Goal: Task Accomplishment & Management: Complete application form

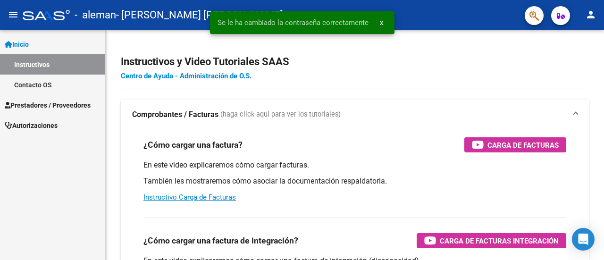
click at [49, 105] on span "Prestadores / Proveedores" at bounding box center [48, 105] width 86 height 10
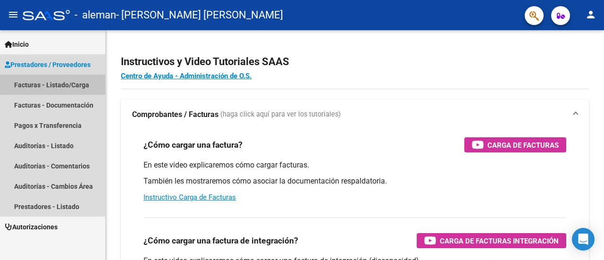
click at [83, 89] on link "Facturas - Listado/Carga" at bounding box center [52, 85] width 105 height 20
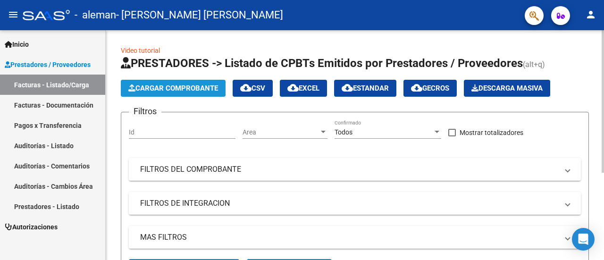
click at [145, 86] on span "Cargar Comprobante" at bounding box center [173, 88] width 90 height 8
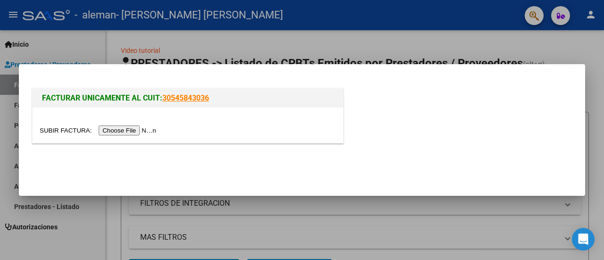
click at [142, 134] on input "file" at bounding box center [99, 130] width 119 height 10
click at [145, 133] on input "file" at bounding box center [99, 130] width 119 height 10
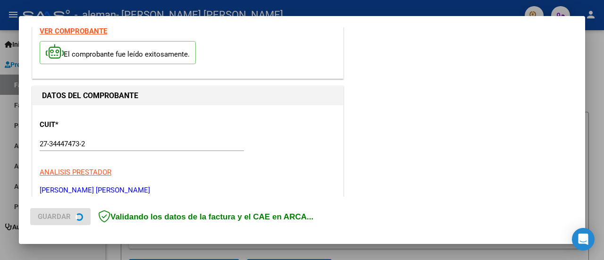
scroll to position [94, 0]
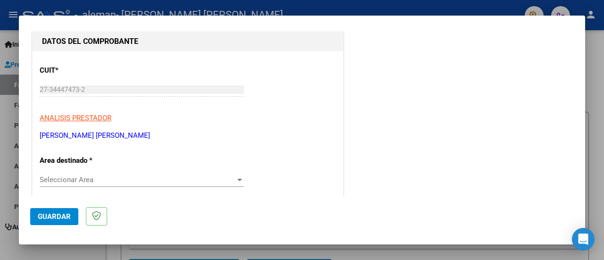
click at [157, 184] on div "Seleccionar Area Seleccionar Area" at bounding box center [142, 180] width 204 height 14
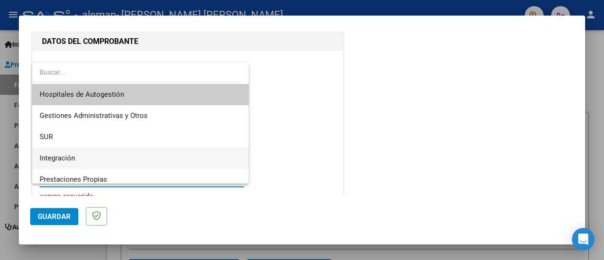
click at [145, 159] on span "Integración" at bounding box center [141, 158] width 202 height 21
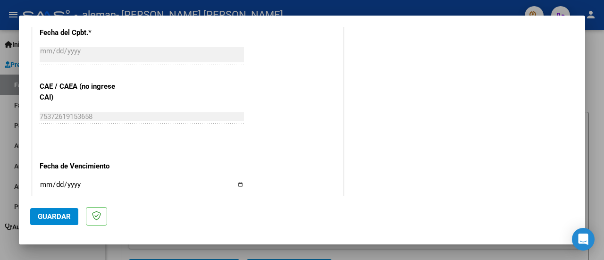
scroll to position [613, 0]
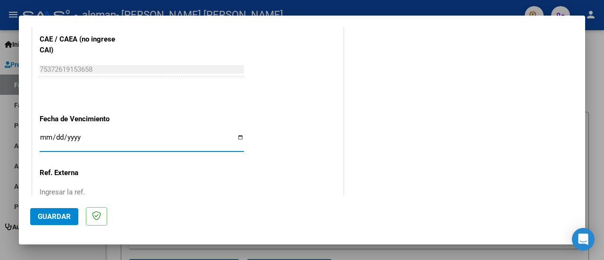
click at [43, 133] on input "Ingresar la fecha" at bounding box center [142, 140] width 204 height 15
type input "[DATE]"
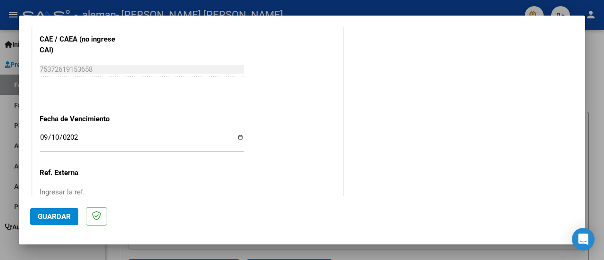
click at [92, 185] on div "Ingresar la ref." at bounding box center [142, 192] width 204 height 14
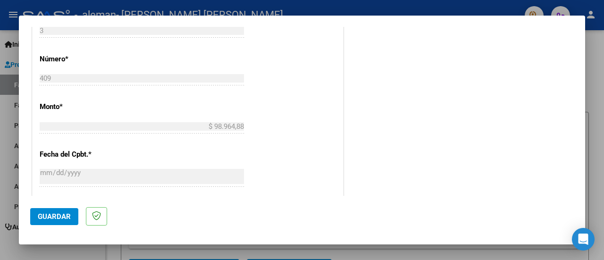
scroll to position [256, 0]
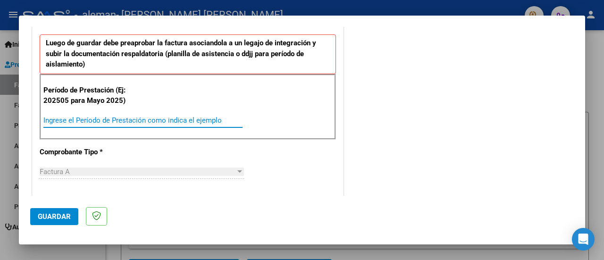
click at [153, 117] on input "Ingrese el Período de Prestación como indica el ejemplo" at bounding box center [142, 120] width 199 height 8
type input "202504"
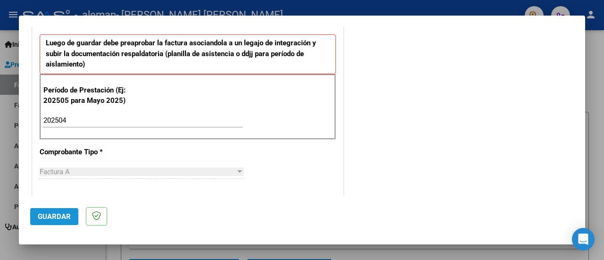
click at [41, 220] on span "Guardar" at bounding box center [54, 216] width 33 height 8
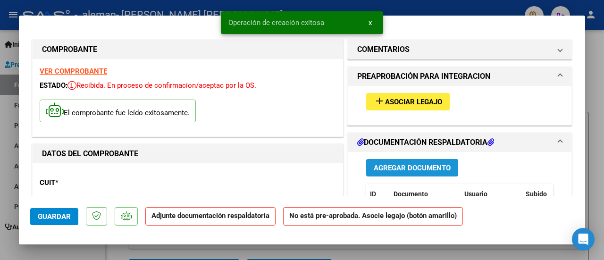
click at [395, 168] on span "Agregar Documento" at bounding box center [412, 168] width 77 height 8
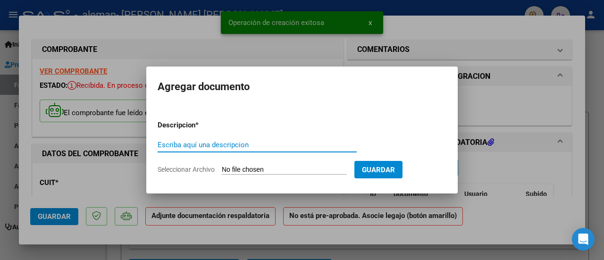
click at [242, 146] on input "Escriba aquí una descripcion" at bounding box center [257, 145] width 199 height 8
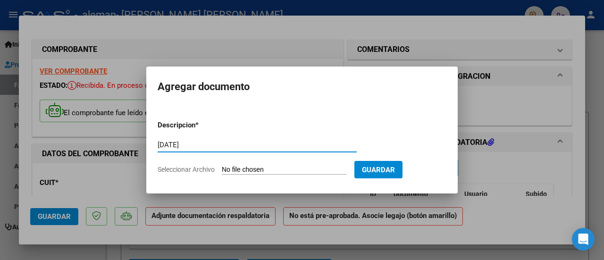
type input "[DATE]"
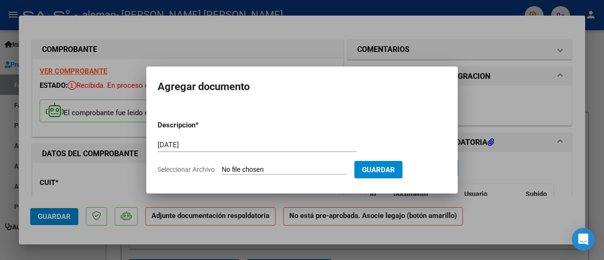
click at [319, 169] on input "Seleccionar Archivo" at bounding box center [284, 170] width 125 height 9
type input "C:\fakepath\PLANILLA DE ASISTENCIA DE PRESTACIONES [PERSON_NAME].pdf"
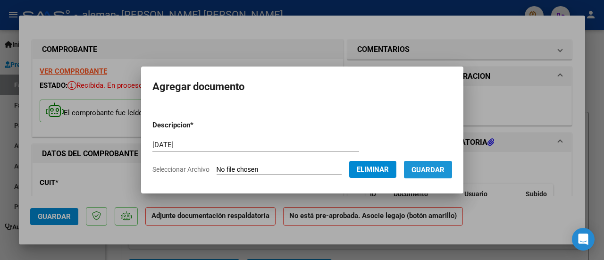
click at [432, 171] on span "Guardar" at bounding box center [427, 170] width 33 height 8
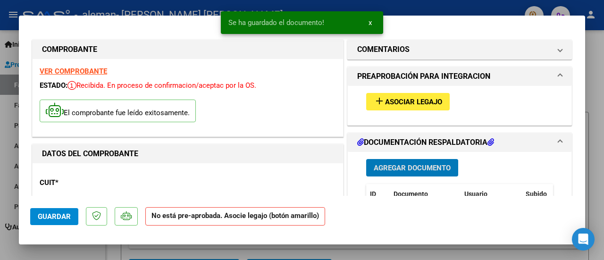
click at [415, 102] on span "Asociar Legajo" at bounding box center [413, 102] width 57 height 8
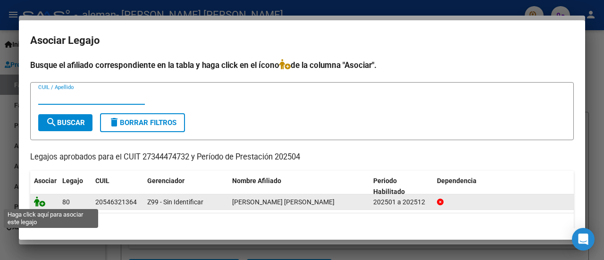
click at [38, 200] on icon at bounding box center [39, 201] width 11 height 10
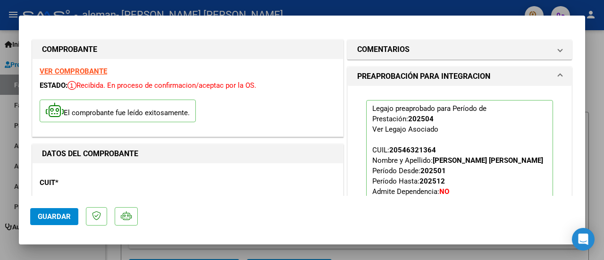
click at [63, 221] on button "Guardar" at bounding box center [54, 216] width 48 height 17
click at [56, 215] on span "Guardar" at bounding box center [54, 216] width 33 height 8
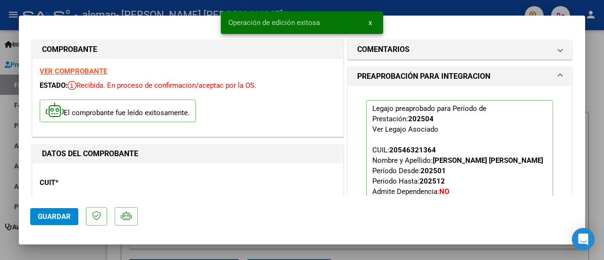
click at [594, 143] on div at bounding box center [302, 130] width 604 height 260
type input "$ 0,00"
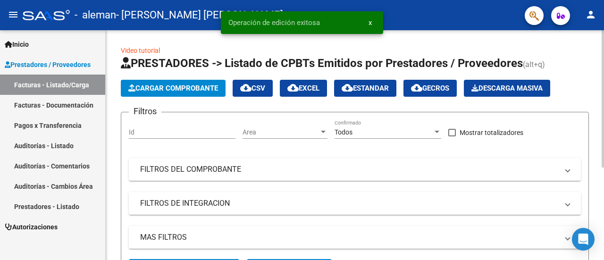
click at [194, 91] on span "Cargar Comprobante" at bounding box center [173, 88] width 90 height 8
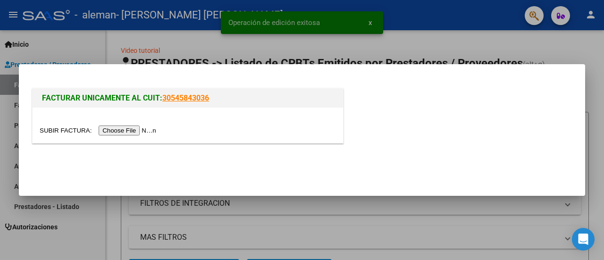
click at [130, 135] on input "file" at bounding box center [99, 130] width 119 height 10
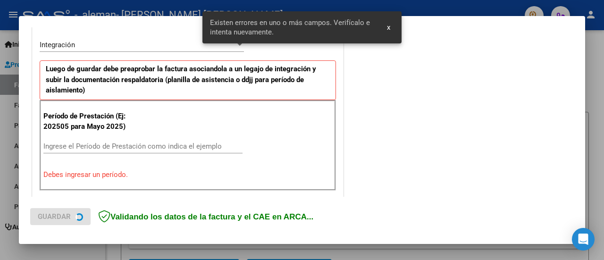
scroll to position [235, 0]
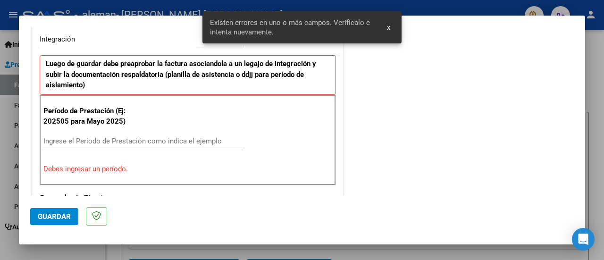
click at [88, 139] on input "Ingrese el Período de Prestación como indica el ejemplo" at bounding box center [142, 141] width 199 height 8
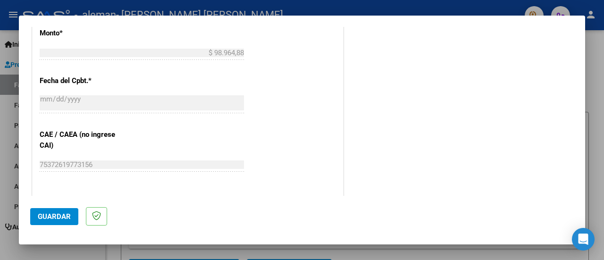
scroll to position [659, 0]
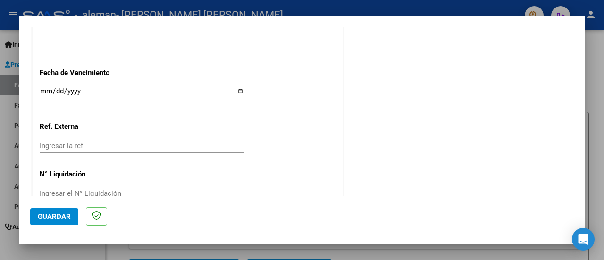
type input "202505"
click at [44, 88] on input "Ingresar la fecha" at bounding box center [142, 94] width 204 height 15
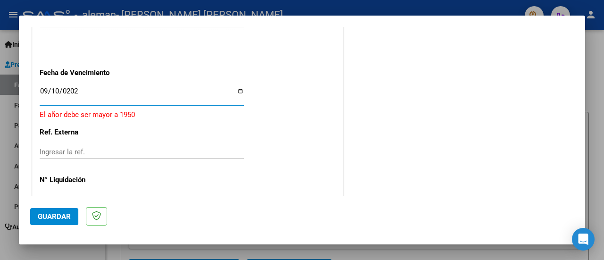
type input "[DATE]"
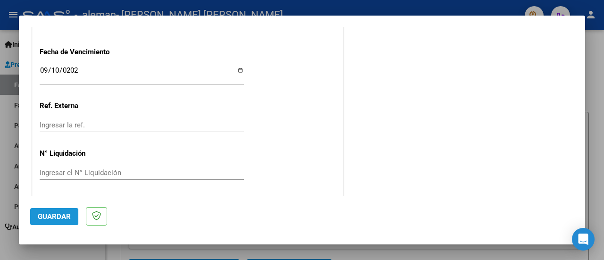
click at [54, 214] on span "Guardar" at bounding box center [54, 216] width 33 height 8
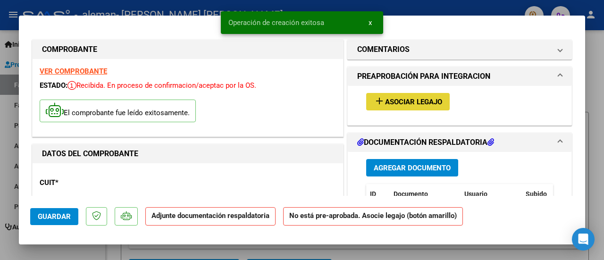
click at [418, 102] on span "Asociar Legajo" at bounding box center [413, 102] width 57 height 8
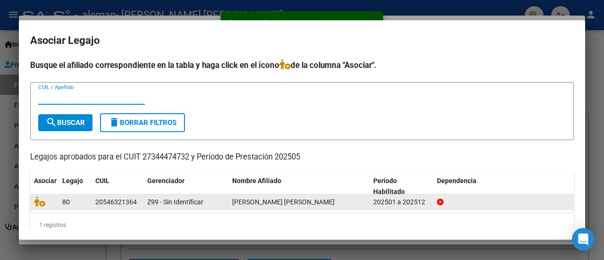
click at [41, 208] on div "80 20546321364 Z99 - Sin Identificar [PERSON_NAME] [PERSON_NAME] 202501 a 202512" at bounding box center [301, 201] width 543 height 15
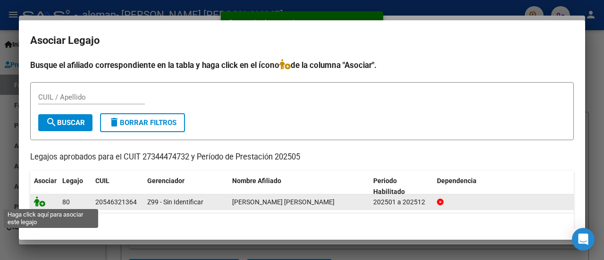
click at [41, 201] on icon at bounding box center [39, 201] width 11 height 10
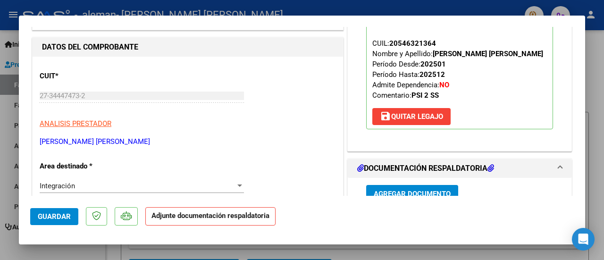
scroll to position [236, 0]
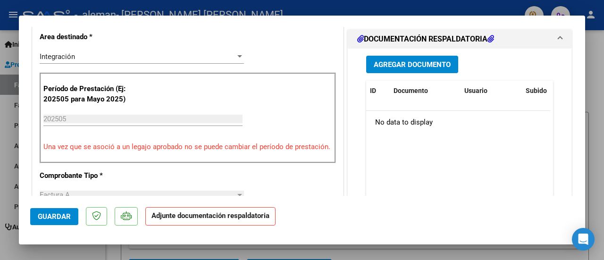
click at [423, 66] on span "Agregar Documento" at bounding box center [412, 64] width 77 height 8
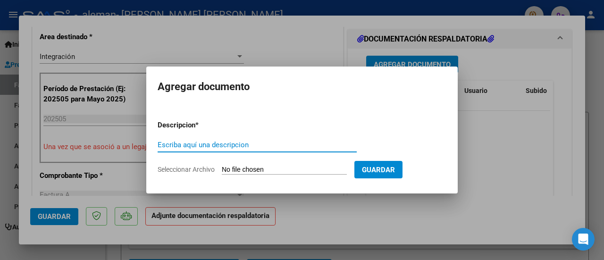
click at [212, 145] on input "Escriba aquí una descripcion" at bounding box center [257, 145] width 199 height 8
type input "MAYO 2025"
click at [252, 166] on input "Seleccionar Archivo" at bounding box center [284, 170] width 125 height 9
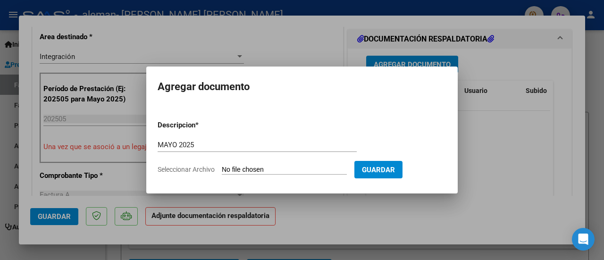
type input "C:\fakepath\PLANILLA DE ASISTENCIA DE PRESTACIONES [PERSON_NAME].pdf"
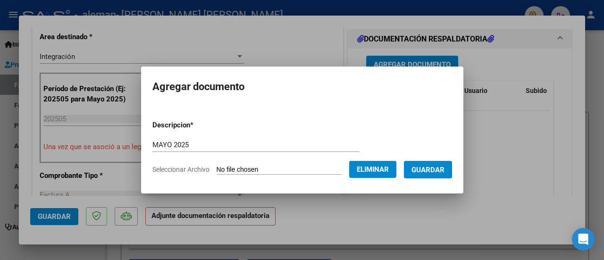
click at [424, 171] on span "Guardar" at bounding box center [427, 170] width 33 height 8
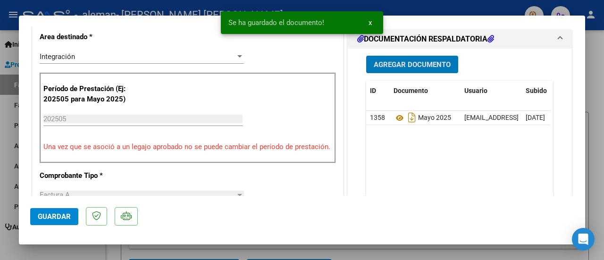
click at [67, 216] on span "Guardar" at bounding box center [54, 216] width 33 height 8
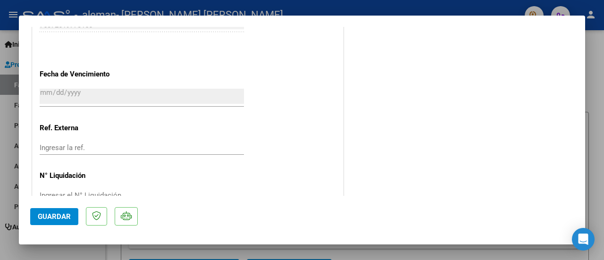
scroll to position [684, 0]
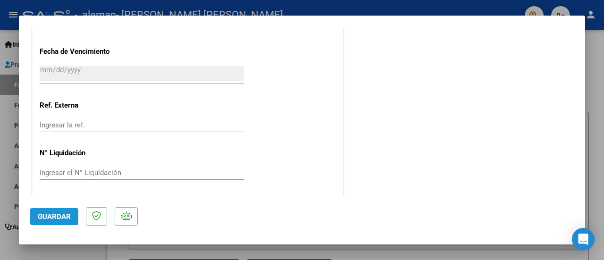
click at [54, 211] on button "Guardar" at bounding box center [54, 216] width 48 height 17
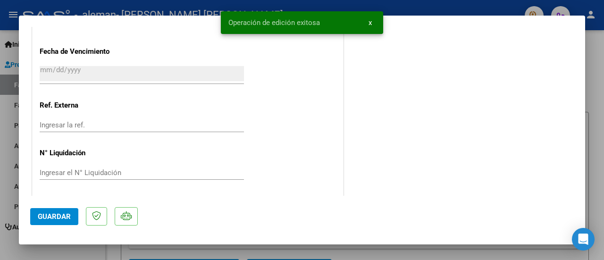
click at [593, 104] on div at bounding box center [302, 130] width 604 height 260
type input "$ 0,00"
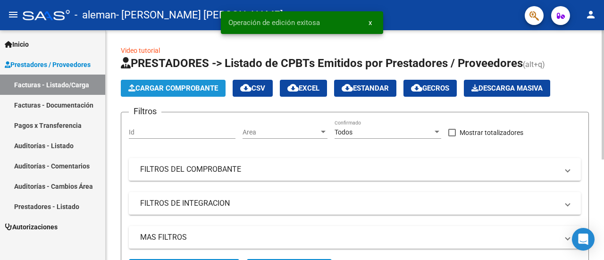
click at [198, 88] on span "Cargar Comprobante" at bounding box center [173, 88] width 90 height 8
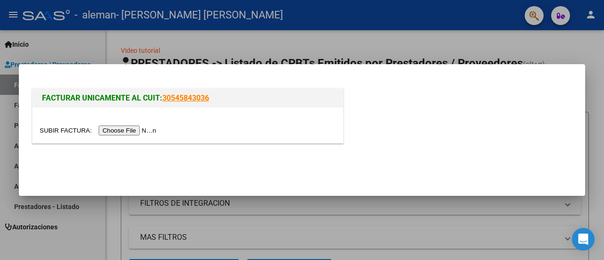
click at [144, 128] on input "file" at bounding box center [99, 130] width 119 height 10
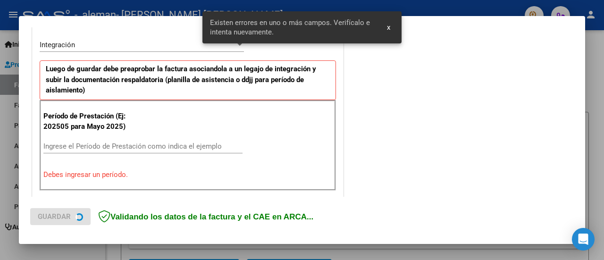
scroll to position [235, 0]
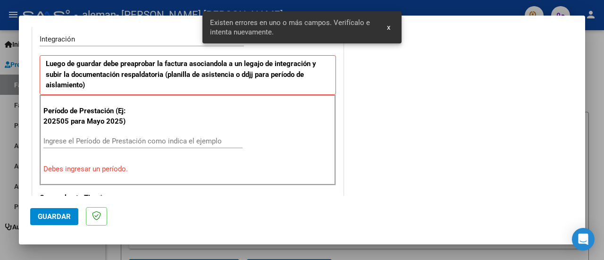
click at [109, 138] on input "Ingrese el Período de Prestación como indica el ejemplo" at bounding box center [142, 141] width 199 height 8
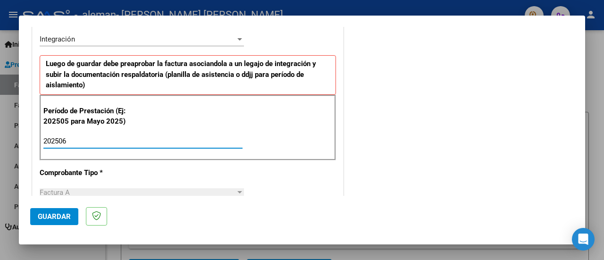
type input "202506"
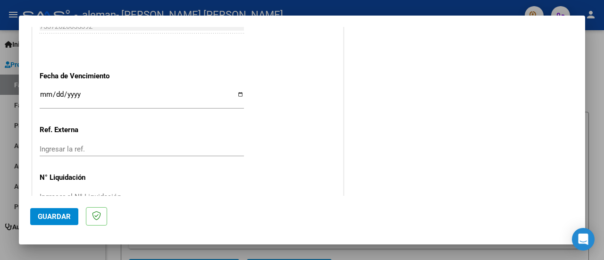
scroll to position [659, 0]
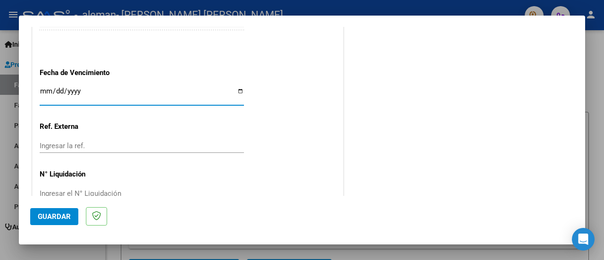
click at [47, 87] on input "Ingresar la fecha" at bounding box center [142, 94] width 204 height 15
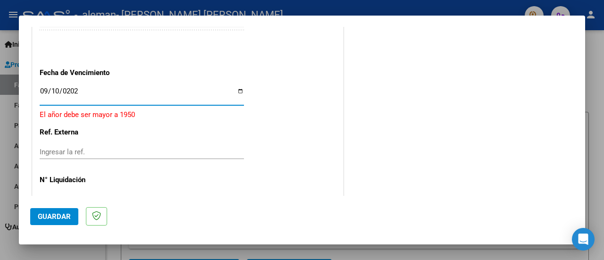
type input "[DATE]"
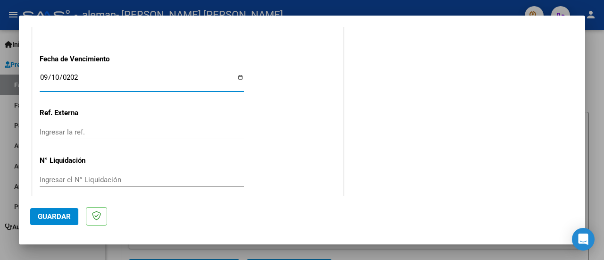
scroll to position [680, 0]
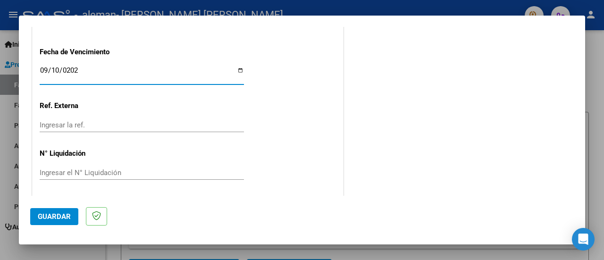
click at [79, 126] on input "Ingresar la ref." at bounding box center [142, 125] width 204 height 8
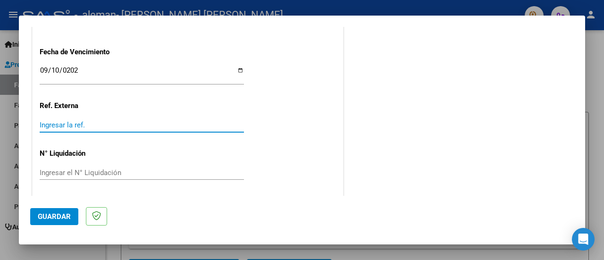
click at [104, 122] on input "Ingresar la ref." at bounding box center [142, 125] width 204 height 8
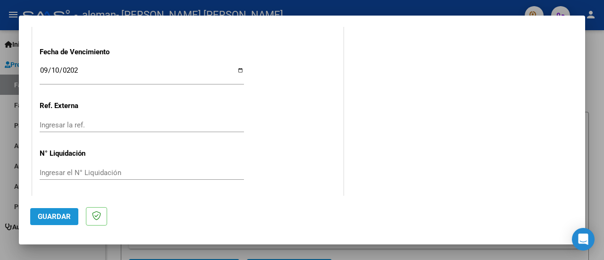
click at [68, 214] on span "Guardar" at bounding box center [54, 216] width 33 height 8
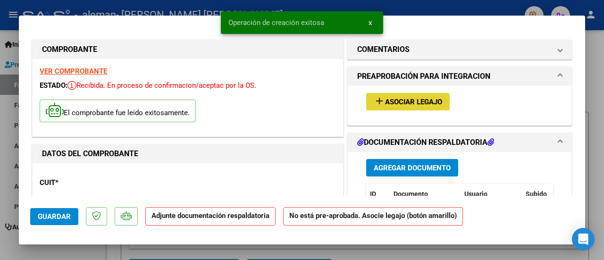
click at [434, 99] on span "Asociar Legajo" at bounding box center [413, 102] width 57 height 8
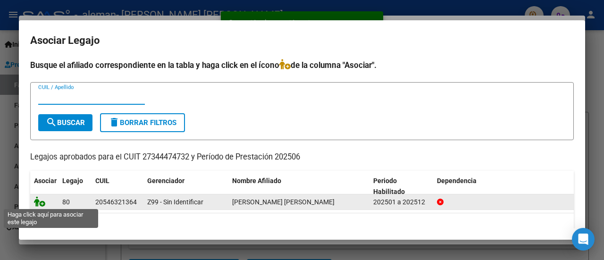
click at [36, 203] on icon at bounding box center [39, 201] width 11 height 10
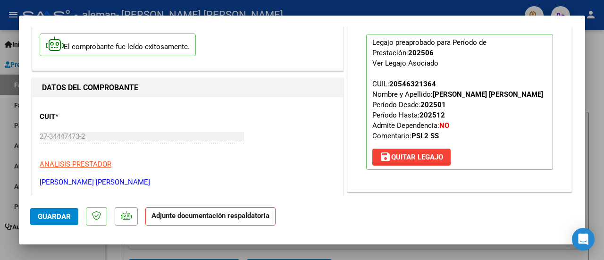
scroll to position [142, 0]
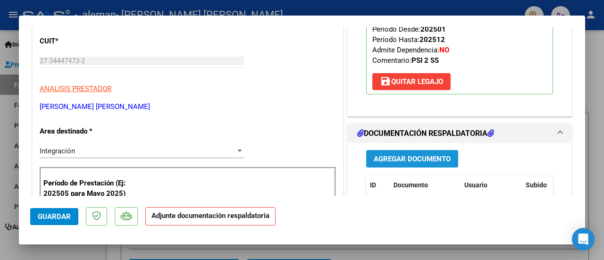
click at [406, 162] on button "Agregar Documento" at bounding box center [412, 158] width 92 height 17
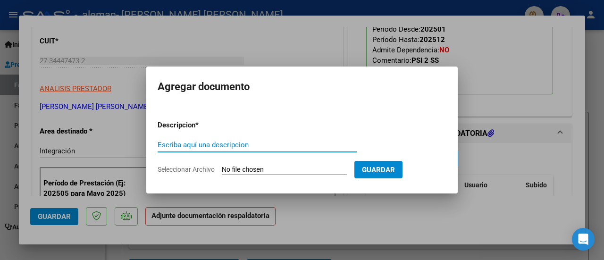
click at [265, 146] on input "Escriba aquí una descripcion" at bounding box center [257, 145] width 199 height 8
click at [268, 165] on app-file-uploader "Seleccionar Archivo" at bounding box center [256, 169] width 197 height 8
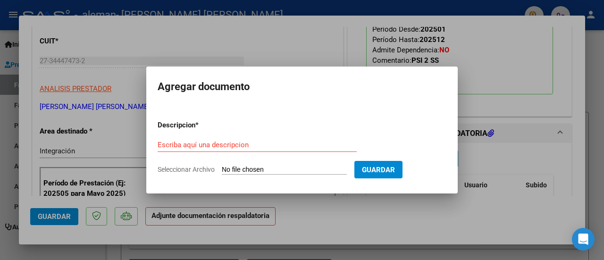
click at [267, 168] on input "Seleccionar Archivo" at bounding box center [284, 170] width 125 height 9
type input "C:\fakepath\FA [PERSON_NAME] 0000411.pdf"
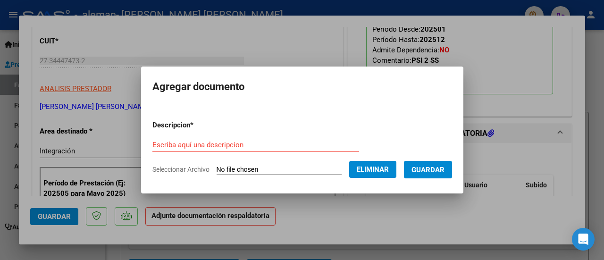
click at [210, 141] on input "Escriba aquí una descripcion" at bounding box center [255, 145] width 207 height 8
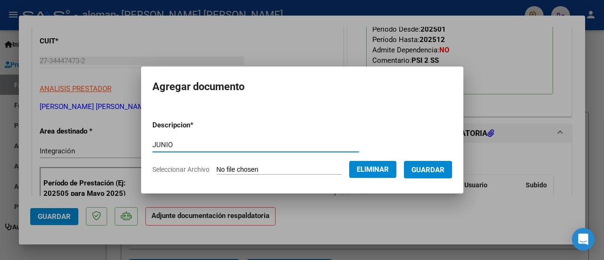
type input "JUNIO"
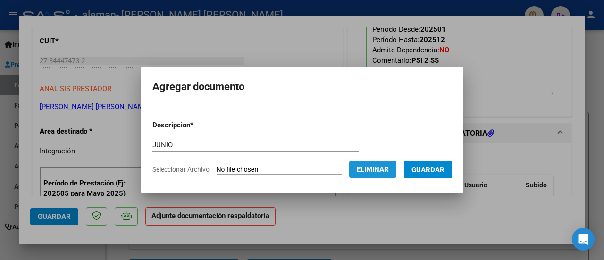
click at [388, 169] on span "Eliminar" at bounding box center [373, 169] width 32 height 8
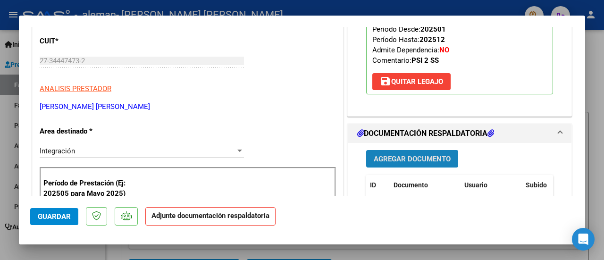
click at [375, 155] on span "Agregar Documento" at bounding box center [412, 159] width 77 height 8
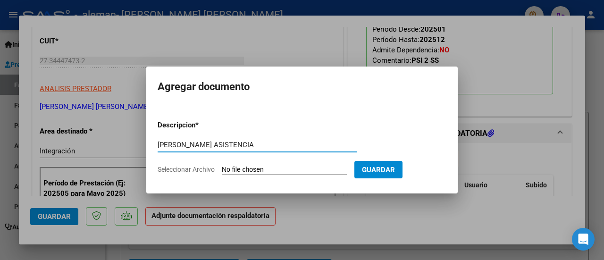
type input "[PERSON_NAME] ASISTENCIA"
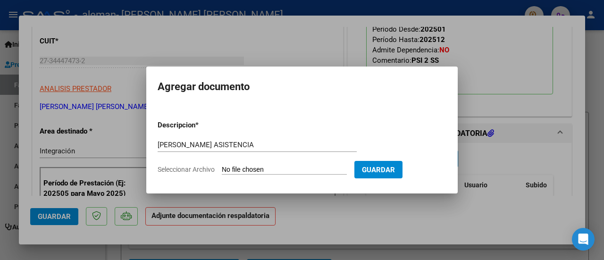
click at [243, 168] on input "Seleccionar Archivo" at bounding box center [284, 170] width 125 height 9
type input "C:\fakepath\PLANILLA DE ASISTENCIA DE PRESTACIONES junio.pdf"
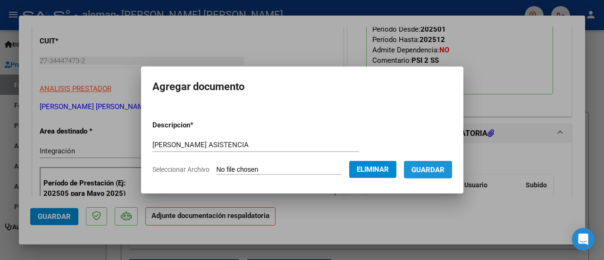
click at [421, 172] on button "Guardar" at bounding box center [428, 169] width 48 height 17
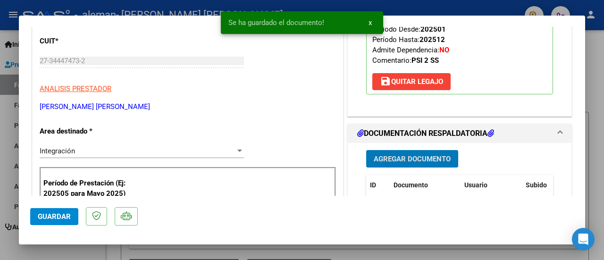
click at [64, 216] on span "Guardar" at bounding box center [54, 216] width 33 height 8
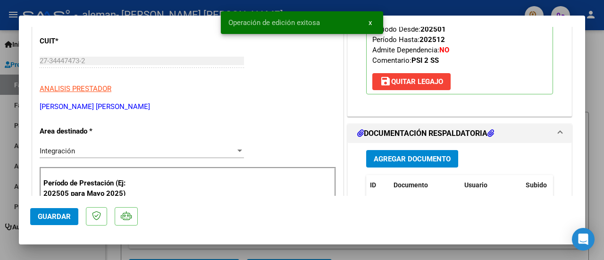
click at [591, 125] on div at bounding box center [302, 130] width 604 height 260
type input "$ 0,00"
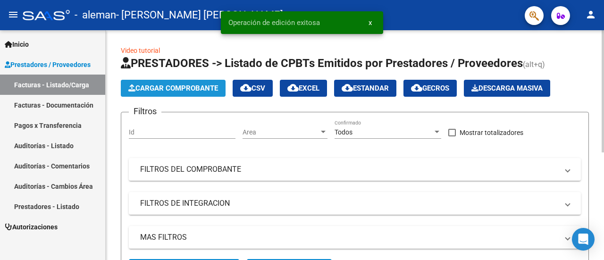
click at [190, 84] on span "Cargar Comprobante" at bounding box center [173, 88] width 90 height 8
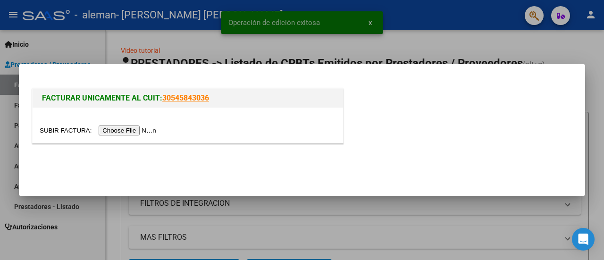
click at [143, 131] on input "file" at bounding box center [99, 130] width 119 height 10
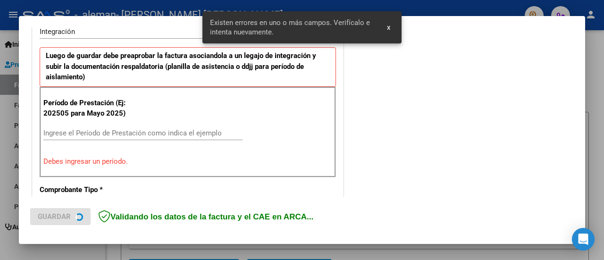
scroll to position [253, 0]
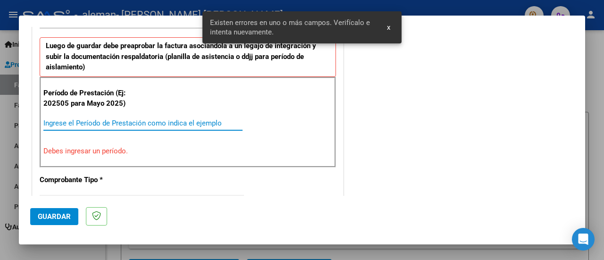
click at [81, 122] on input "Ingrese el Período de Prestación como indica el ejemplo" at bounding box center [142, 123] width 199 height 8
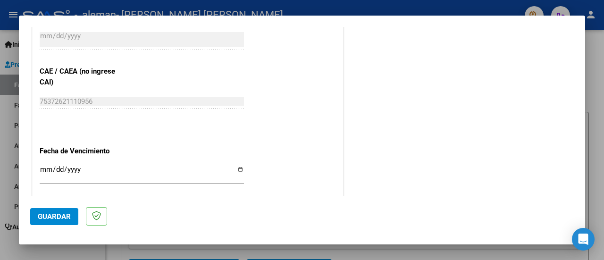
scroll to position [583, 0]
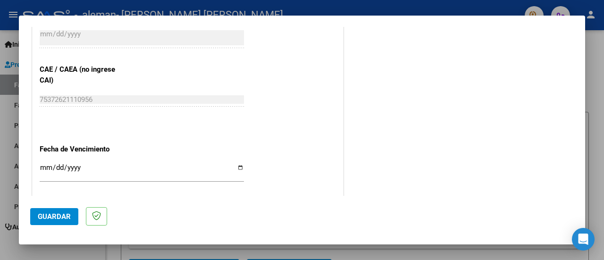
type input "202507"
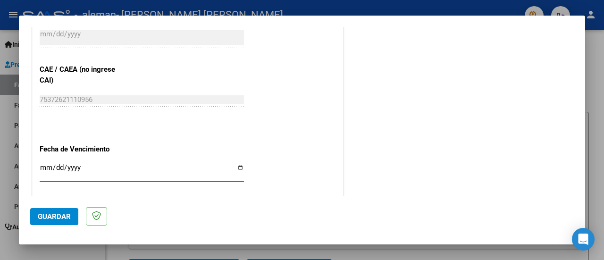
click at [56, 164] on input "Ingresar la fecha" at bounding box center [142, 171] width 204 height 15
click at [48, 164] on input "Ingresar la fecha" at bounding box center [142, 171] width 204 height 15
type input "[DATE]"
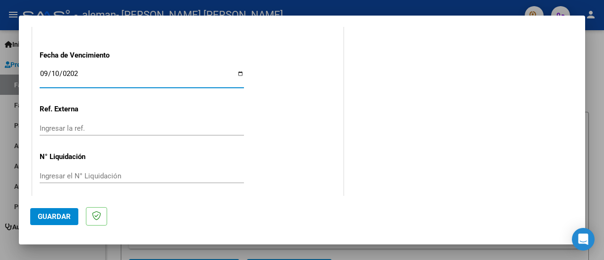
scroll to position [680, 0]
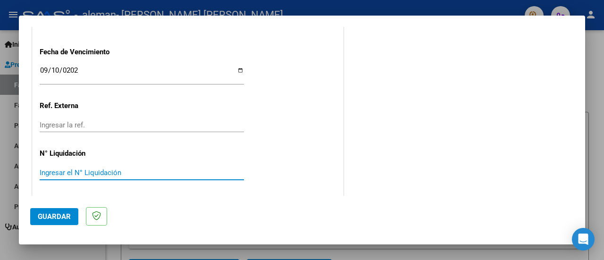
click at [96, 169] on input "Ingresar el N° Liquidación" at bounding box center [142, 172] width 204 height 8
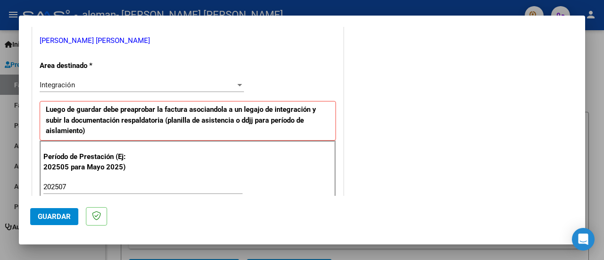
scroll to position [236, 0]
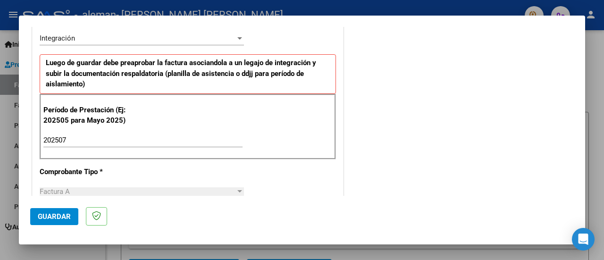
click at [43, 212] on span "Guardar" at bounding box center [54, 216] width 33 height 8
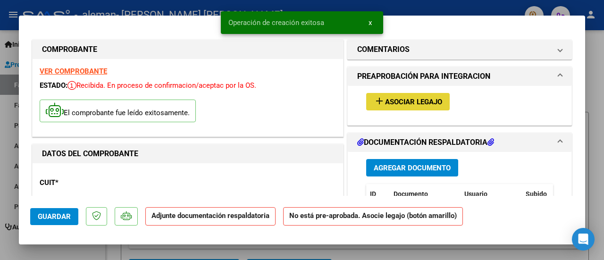
click at [413, 102] on span "Asociar Legajo" at bounding box center [413, 102] width 57 height 8
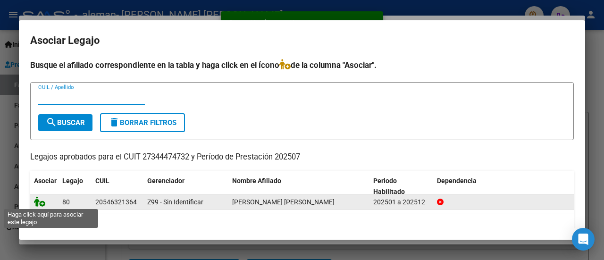
click at [42, 200] on icon at bounding box center [39, 201] width 11 height 10
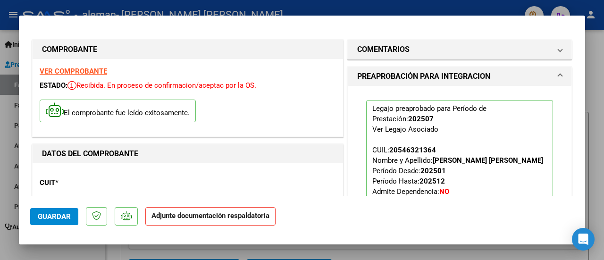
scroll to position [189, 0]
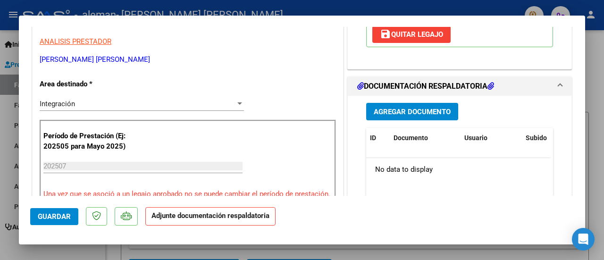
click at [422, 108] on span "Agregar Documento" at bounding box center [412, 112] width 77 height 8
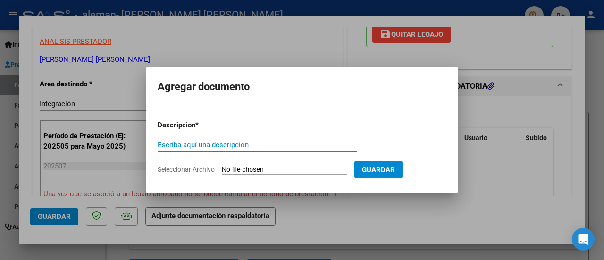
click at [217, 146] on input "Escriba aquí una descripcion" at bounding box center [257, 145] width 199 height 8
click at [251, 168] on input "Seleccionar Archivo" at bounding box center [284, 170] width 125 height 9
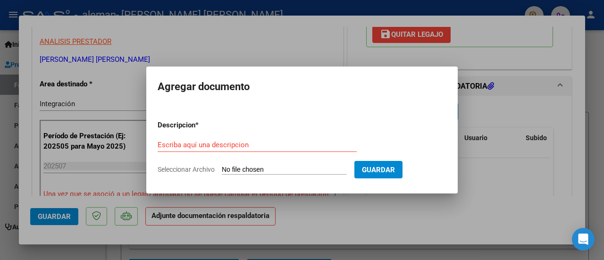
type input "C:\fakepath\PLANILLA DE ASISTENCIA DE PRESTACIONES julio .pdf"
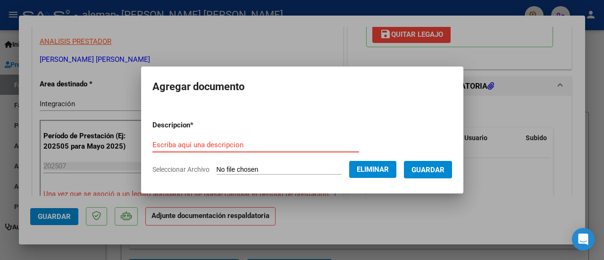
click at [225, 146] on input "Escriba aquí una descripcion" at bounding box center [255, 145] width 207 height 8
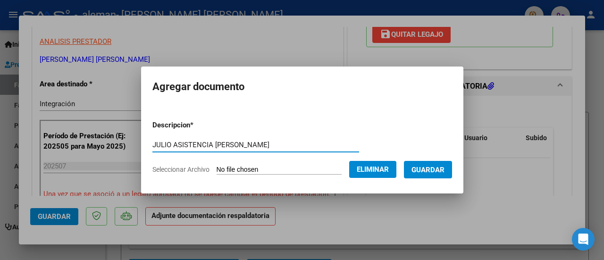
type input "JULIO ASISTENCIA [PERSON_NAME]"
click at [437, 168] on span "Guardar" at bounding box center [427, 170] width 33 height 8
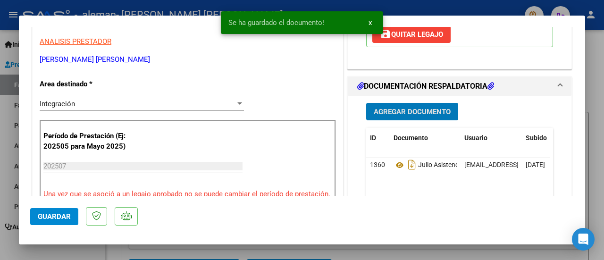
click at [79, 216] on mat-dialog-actions "Guardar" at bounding box center [301, 214] width 543 height 37
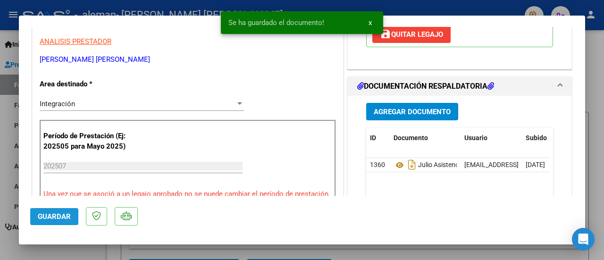
click at [73, 217] on button "Guardar" at bounding box center [54, 216] width 48 height 17
click at [593, 98] on div at bounding box center [302, 130] width 604 height 260
type input "$ 0,00"
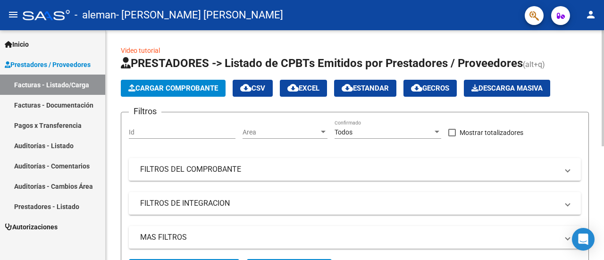
click at [190, 90] on span "Cargar Comprobante" at bounding box center [173, 88] width 90 height 8
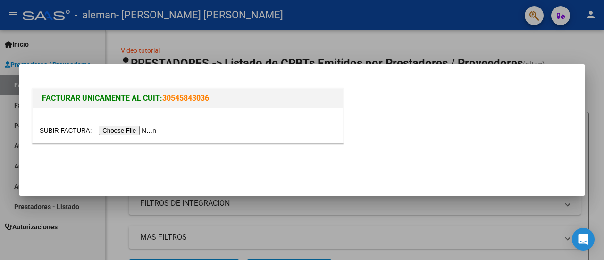
click at [148, 129] on input "file" at bounding box center [99, 130] width 119 height 10
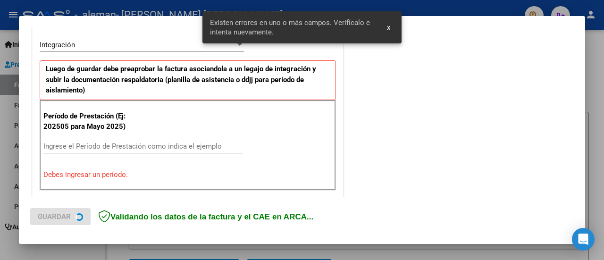
scroll to position [235, 0]
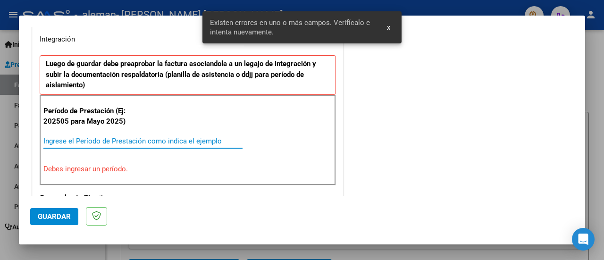
click at [101, 138] on input "Ingrese el Período de Prestación como indica el ejemplo" at bounding box center [142, 141] width 199 height 8
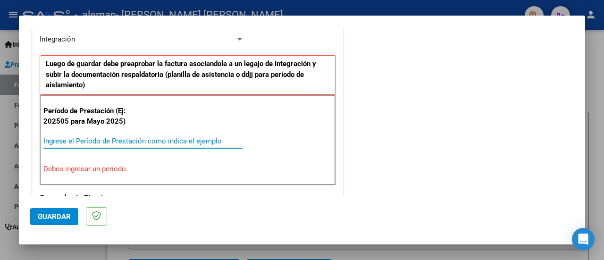
click at [63, 137] on input "Ingrese el Período de Prestación como indica el ejemplo" at bounding box center [142, 141] width 199 height 8
click at [67, 139] on input "Ingrese el Período de Prestación como indica el ejemplo" at bounding box center [142, 141] width 199 height 8
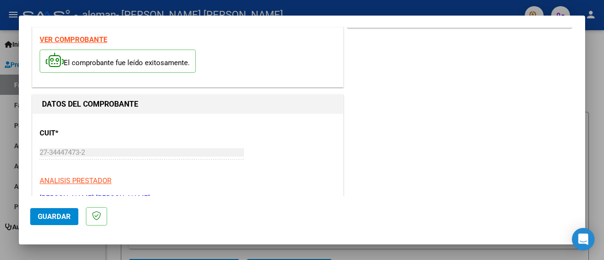
scroll to position [0, 0]
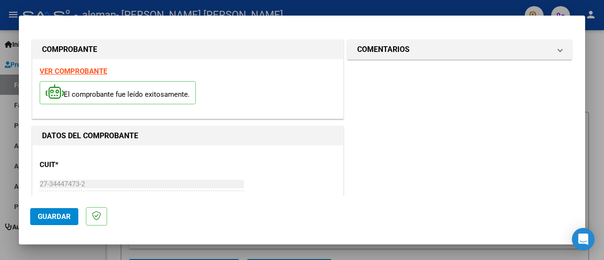
type input "202508"
click at [65, 214] on span "Guardar" at bounding box center [54, 216] width 33 height 8
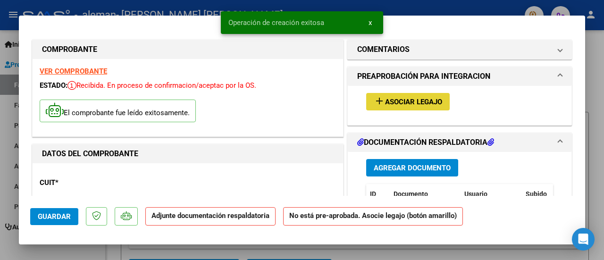
click at [403, 99] on span "Asociar Legajo" at bounding box center [413, 102] width 57 height 8
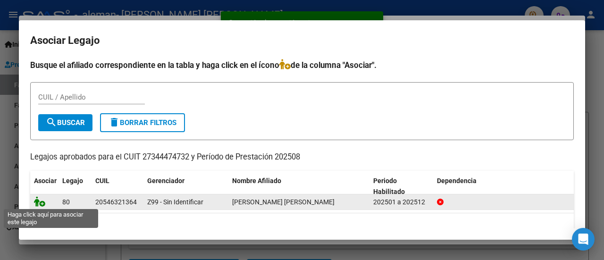
click at [38, 203] on icon at bounding box center [39, 201] width 11 height 10
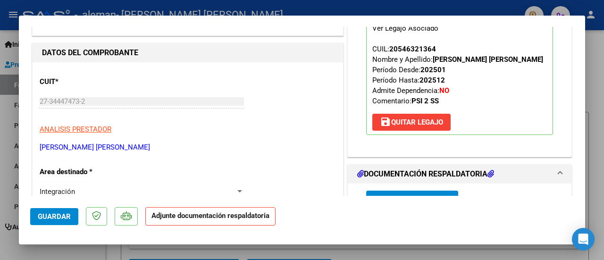
scroll to position [142, 0]
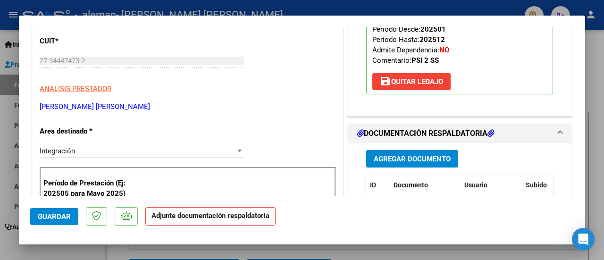
click at [393, 158] on span "Agregar Documento" at bounding box center [412, 159] width 77 height 8
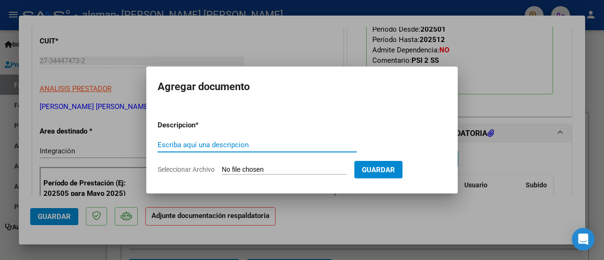
click at [243, 146] on input "Escriba aquí una descripcion" at bounding box center [257, 145] width 199 height 8
click at [287, 170] on input "Seleccionar Archivo" at bounding box center [284, 170] width 125 height 9
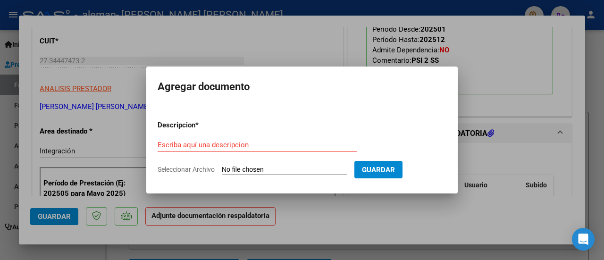
type input "C:\fakepath\PLANILLA DE ASISTENCIA DE PRESTACIONES AGOSTO .pdf"
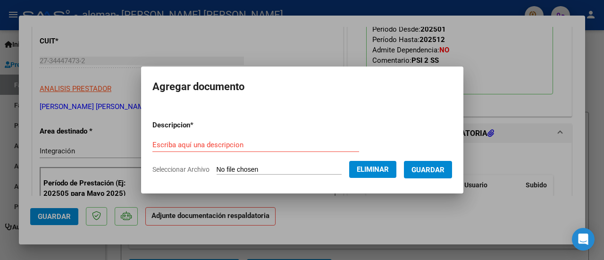
click at [434, 167] on span "Guardar" at bounding box center [427, 170] width 33 height 8
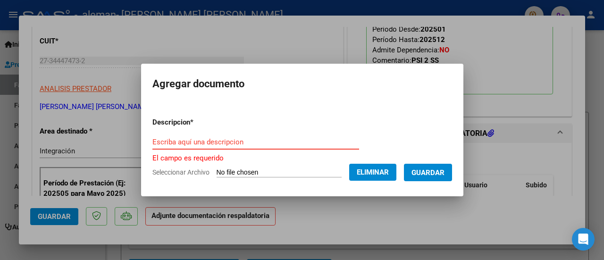
click at [241, 140] on input "Escriba aquí una descripcion" at bounding box center [255, 142] width 207 height 8
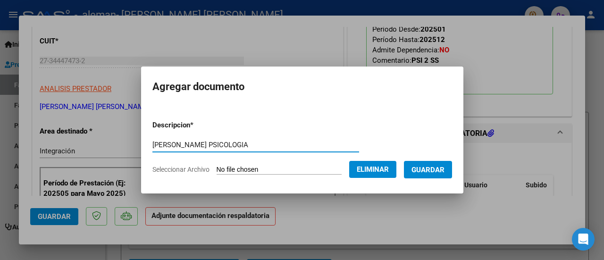
type input "[PERSON_NAME] PSICOLOGIA"
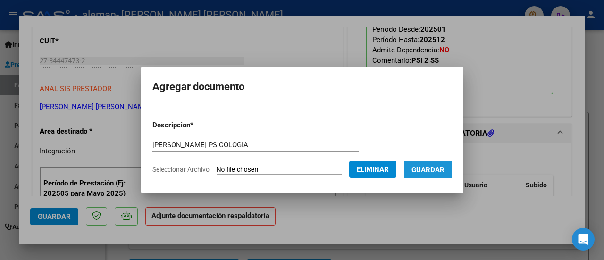
click at [439, 171] on span "Guardar" at bounding box center [427, 170] width 33 height 8
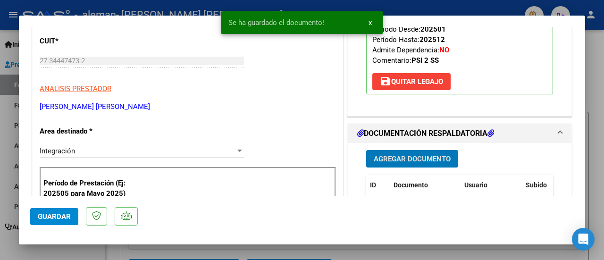
click at [62, 218] on span "Guardar" at bounding box center [54, 216] width 33 height 8
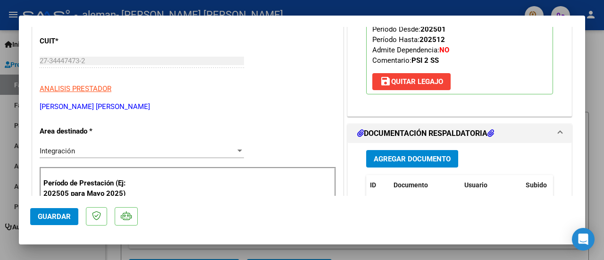
click at [46, 211] on button "Guardar" at bounding box center [54, 216] width 48 height 17
click at [596, 174] on div at bounding box center [302, 130] width 604 height 260
type input "$ 0,00"
